Goal: Task Accomplishment & Management: Use online tool/utility

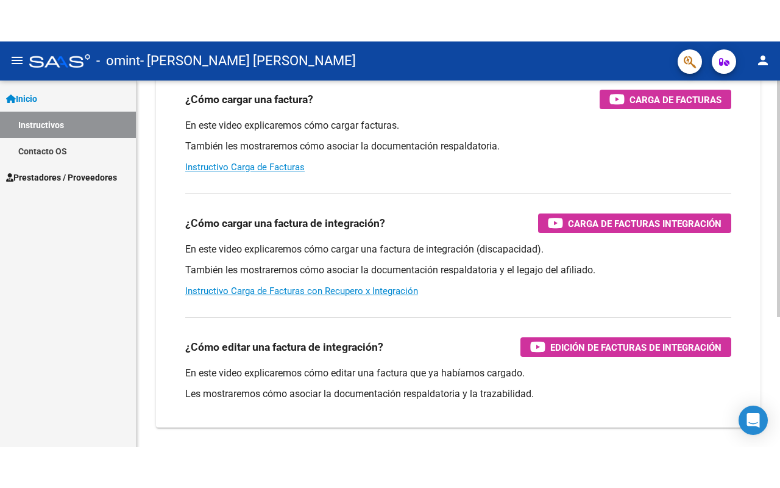
scroll to position [183, 0]
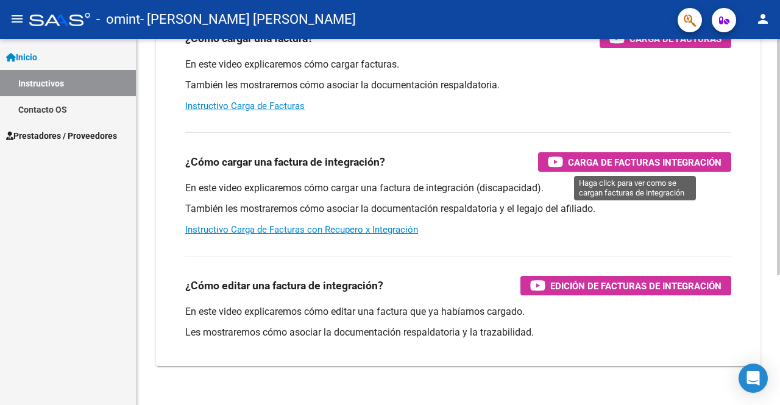
click at [627, 160] on span "Carga de Facturas Integración" at bounding box center [645, 162] width 154 height 15
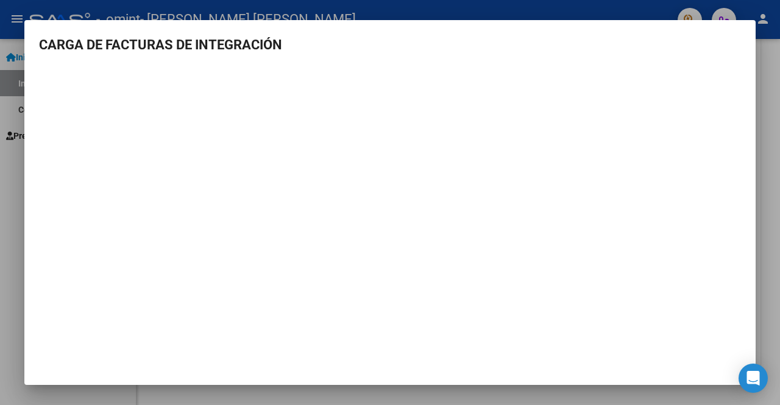
click at [0, 59] on div at bounding box center [390, 202] width 780 height 405
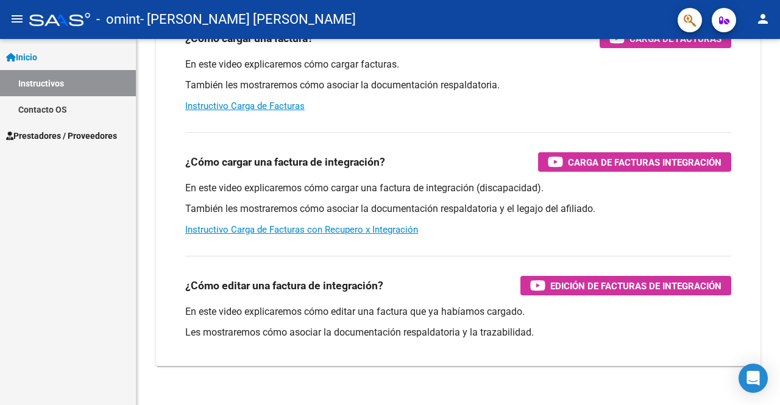
drag, startPoint x: 479, startPoint y: 6, endPoint x: 51, endPoint y: 252, distance: 493.8
click at [49, 258] on div "Inicio Instructivos Contacto OS Prestadores / Proveedores Facturas - Listado/Ca…" at bounding box center [68, 222] width 136 height 366
drag, startPoint x: 269, startPoint y: 2, endPoint x: 48, endPoint y: 40, distance: 223.8
click at [48, 40] on mat-nav-list "Inicio Instructivos Contacto OS Prestadores / Proveedores Facturas - Listado/Ca…" at bounding box center [68, 94] width 136 height 110
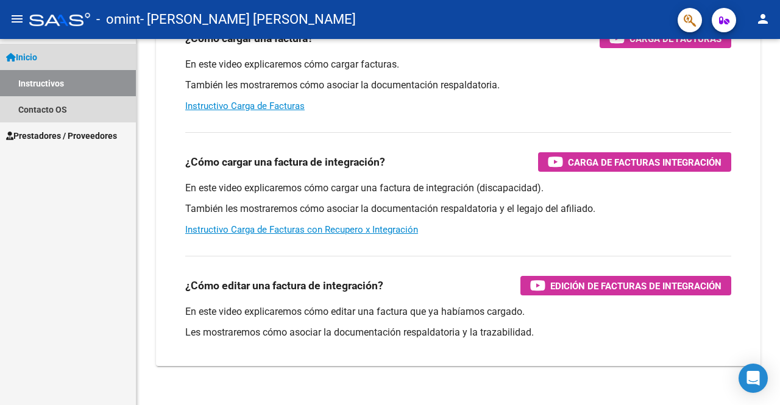
click at [37, 54] on span "Inicio" at bounding box center [21, 57] width 31 height 13
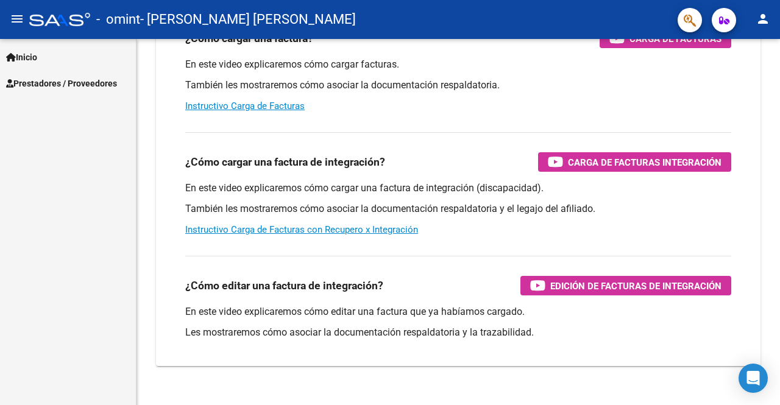
click at [40, 74] on link "Prestadores / Proveedores" at bounding box center [68, 83] width 136 height 26
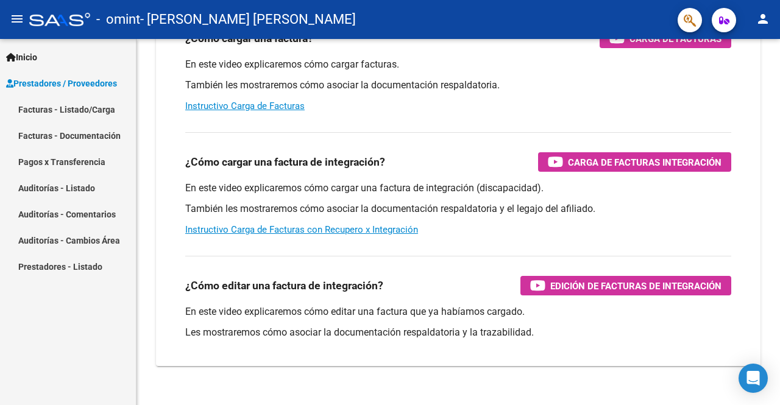
click at [67, 116] on link "Facturas - Listado/Carga" at bounding box center [68, 109] width 136 height 26
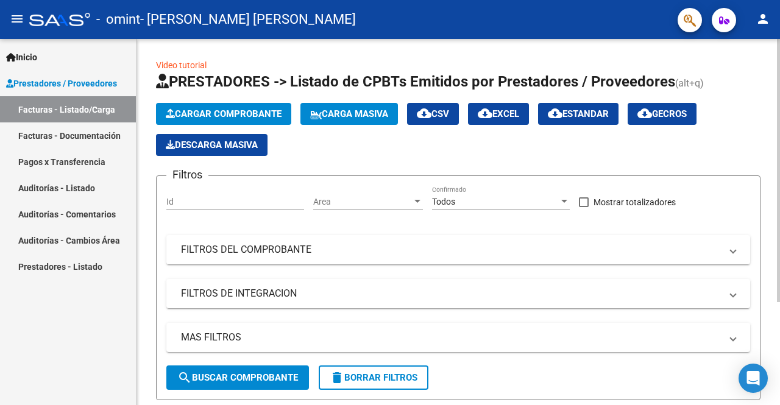
click at [263, 119] on span "Cargar Comprobante" at bounding box center [224, 113] width 116 height 11
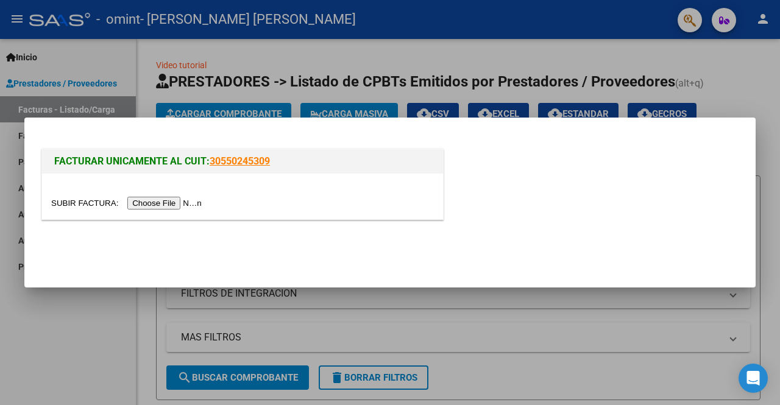
click at [185, 60] on div at bounding box center [390, 202] width 780 height 405
